Goal: Task Accomplishment & Management: Manage account settings

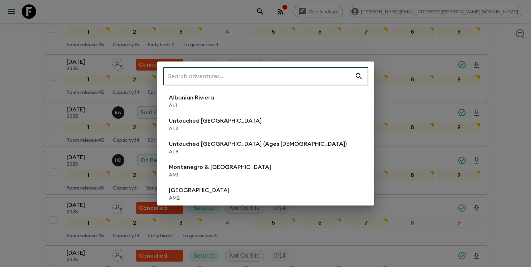
scroll to position [230, 0]
click at [285, 81] on input "text" at bounding box center [258, 76] width 191 height 20
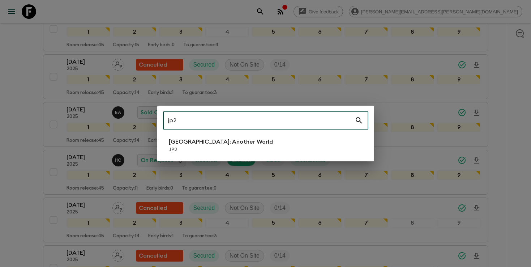
type input "jp2"
click at [262, 154] on li "[GEOGRAPHIC_DATA]: Another World JP2" at bounding box center [265, 145] width 205 height 20
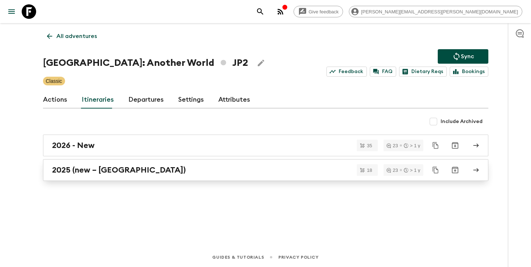
click at [111, 173] on h2 "2025 (new – [GEOGRAPHIC_DATA])" at bounding box center [119, 169] width 134 height 9
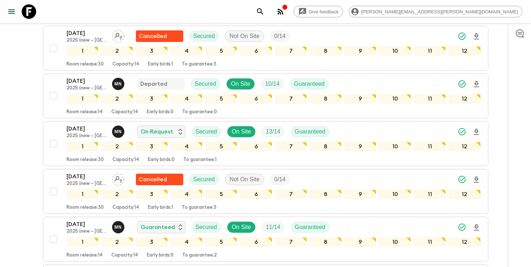
scroll to position [275, 0]
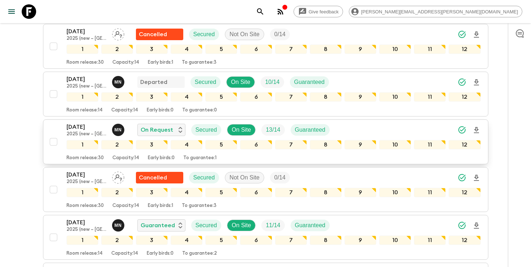
click at [379, 122] on div "[DATE] 2025 (new – [GEOGRAPHIC_DATA]) M N On Request Secured On Site 13 / 14 Gu…" at bounding box center [273, 129] width 414 height 14
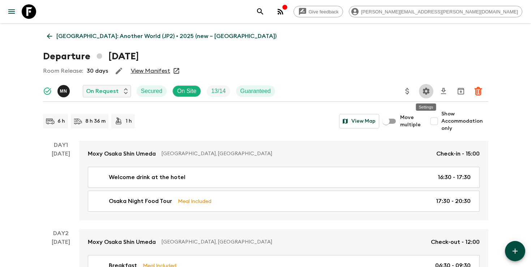
click at [422, 90] on icon "Settings" at bounding box center [426, 91] width 9 height 9
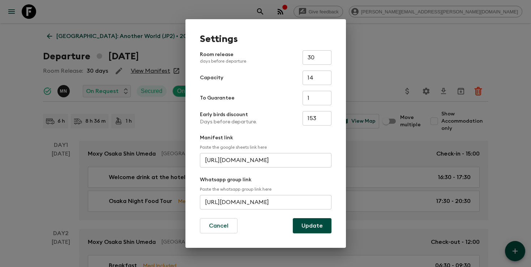
click at [423, 91] on div "Settings Room release days before departure 30 ​ Capacity 14 ​ To Guarantee 1 ​…" at bounding box center [265, 133] width 531 height 267
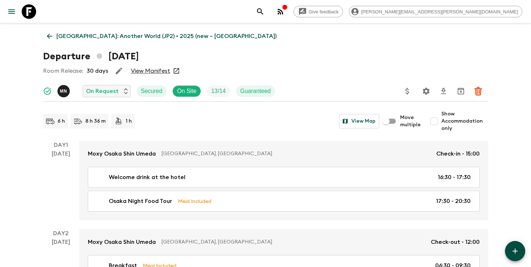
click at [426, 87] on icon "Settings" at bounding box center [426, 91] width 9 height 9
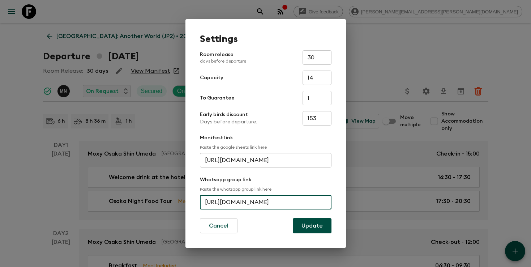
click at [257, 200] on input "[URL][DOMAIN_NAME]" at bounding box center [265, 202] width 131 height 14
click at [413, 52] on div "Settings Room release days before departure 30 ​ Capacity 14 ​ To Guarantee 1 ​…" at bounding box center [265, 133] width 531 height 267
